Goal: Use online tool/utility: Utilize a website feature to perform a specific function

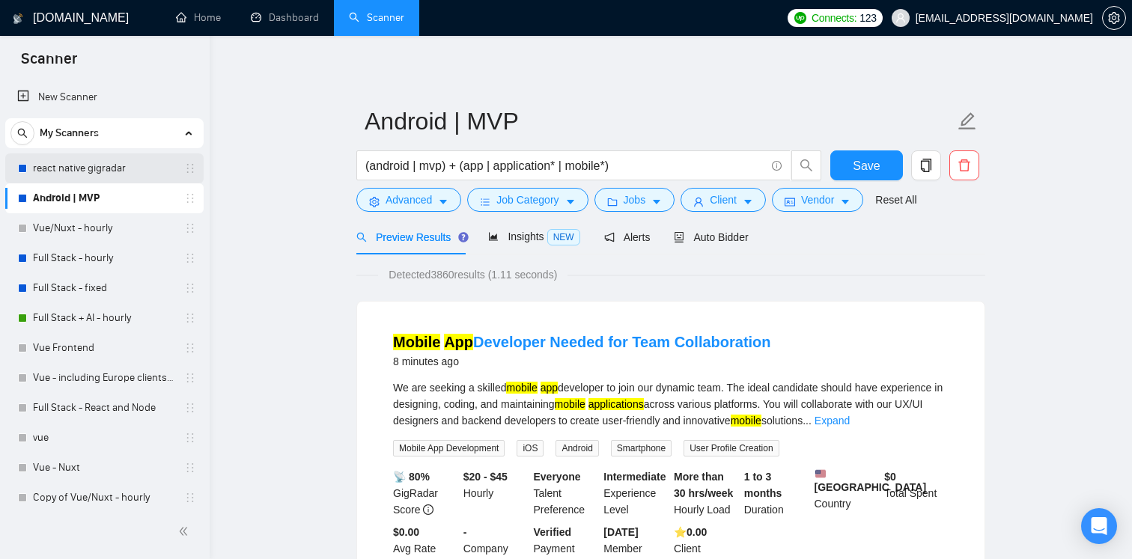
click at [94, 165] on link "react native gigradar" at bounding box center [104, 169] width 142 height 30
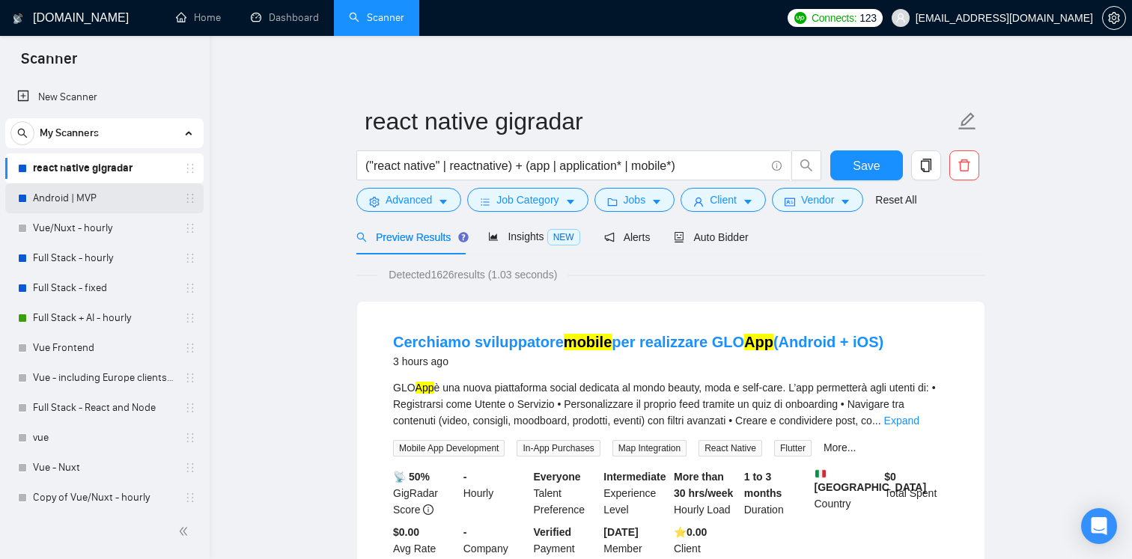
click at [86, 195] on link "Android | MVP" at bounding box center [104, 198] width 142 height 30
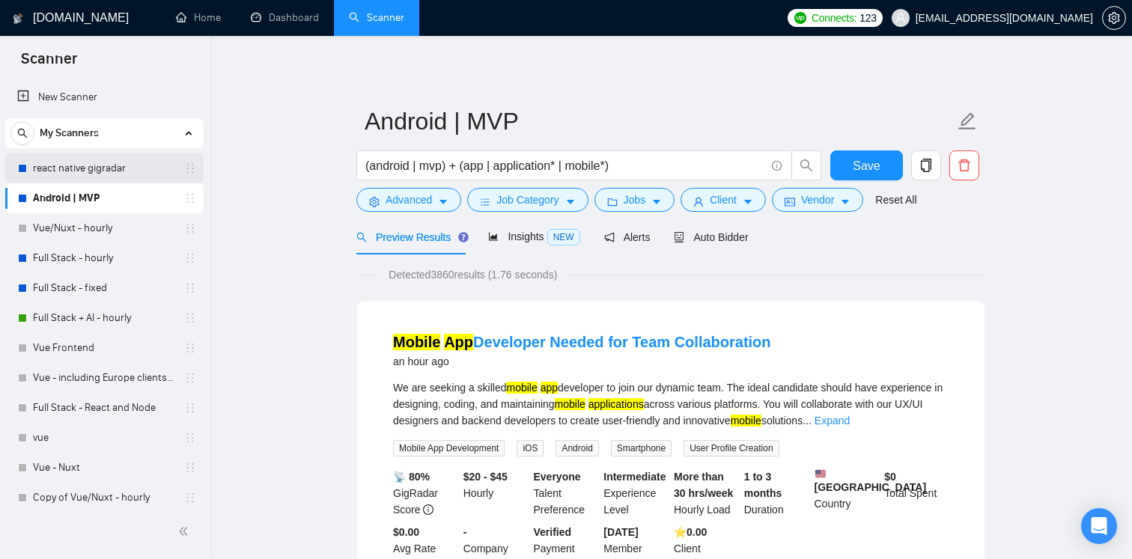
click at [100, 163] on link "react native gigradar" at bounding box center [104, 169] width 142 height 30
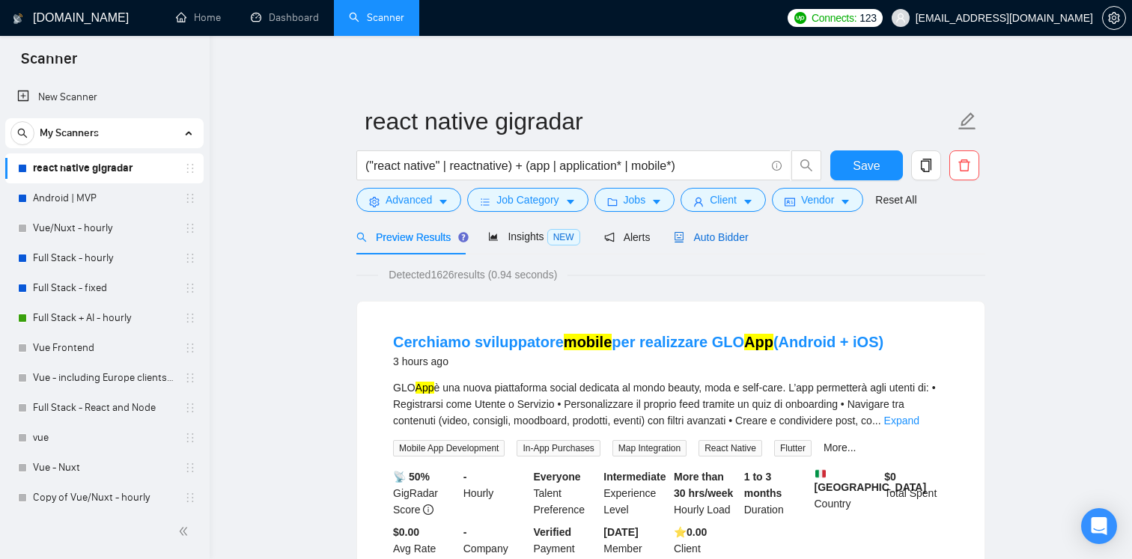
click at [702, 230] on div "Auto Bidder" at bounding box center [711, 237] width 74 height 16
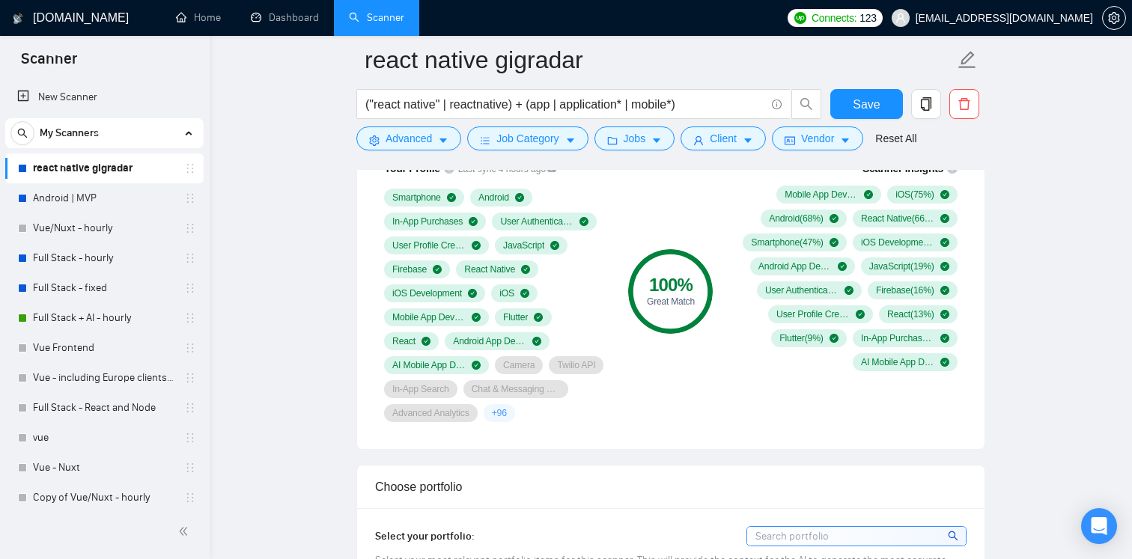
scroll to position [1047, 0]
